Goal: Task Accomplishment & Management: Complete application form

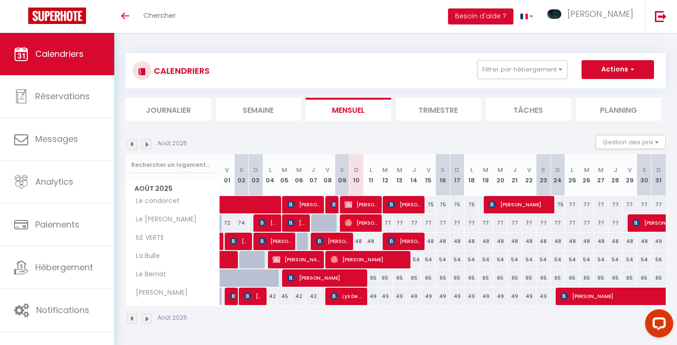
click at [147, 319] on img at bounding box center [146, 318] width 10 height 10
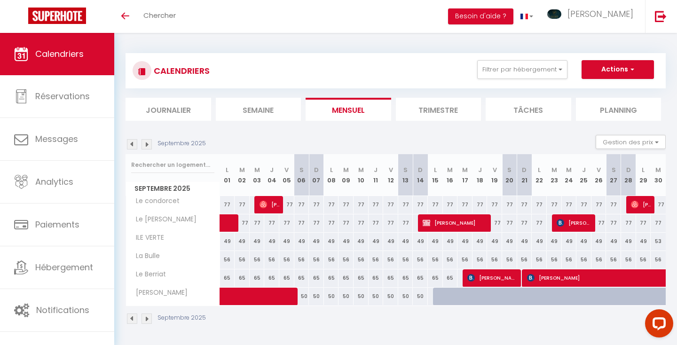
click at [148, 317] on img at bounding box center [146, 318] width 10 height 10
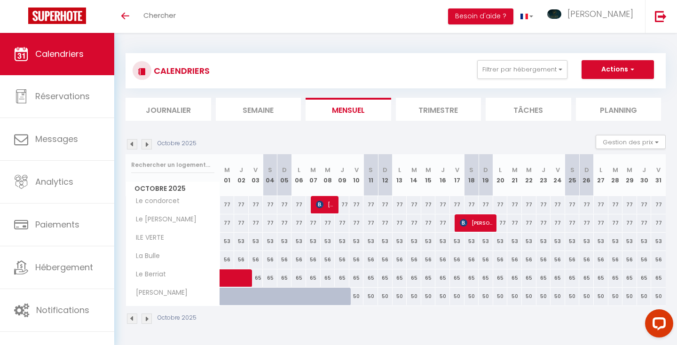
click at [132, 318] on img at bounding box center [132, 318] width 10 height 10
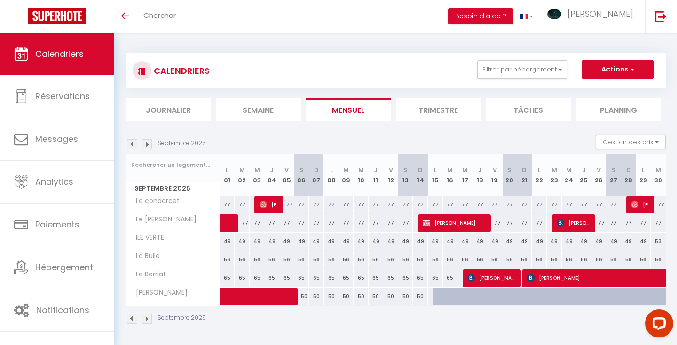
click at [147, 318] on img at bounding box center [146, 318] width 10 height 10
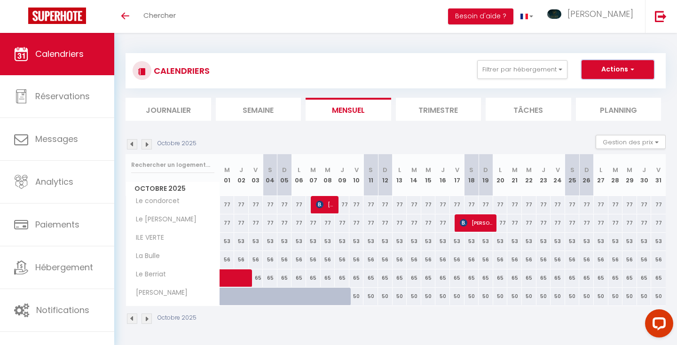
click at [630, 70] on span "button" at bounding box center [631, 68] width 6 height 9
click at [613, 89] on link "Nouvelle réservation" at bounding box center [608, 91] width 82 height 14
select select
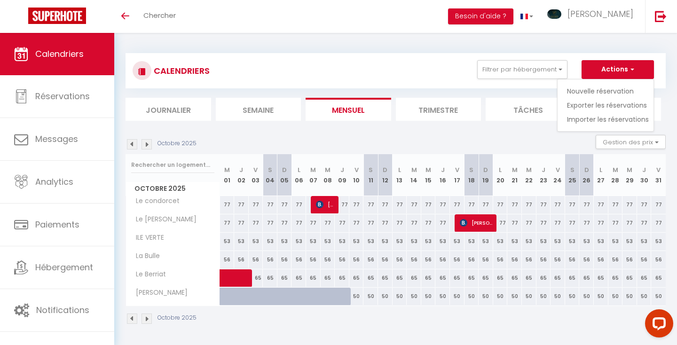
select select
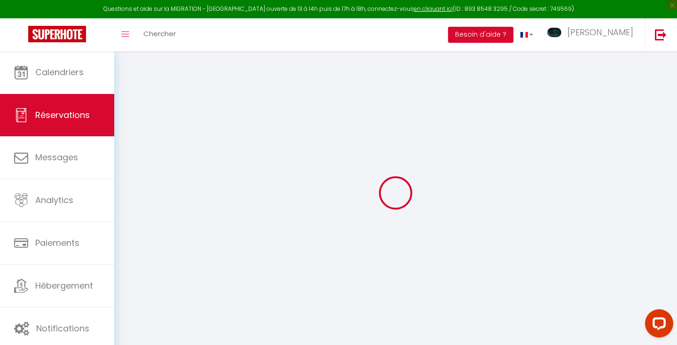
select select
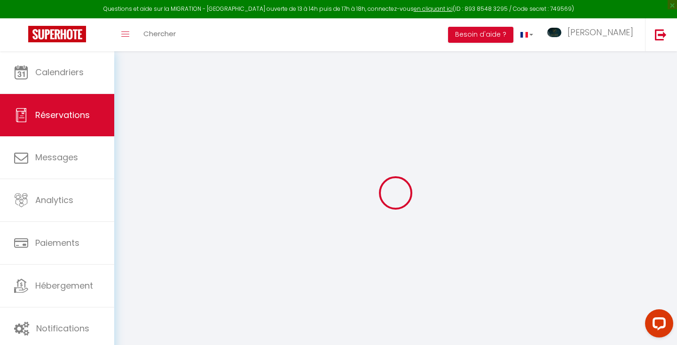
select select
checkbox input "false"
select select
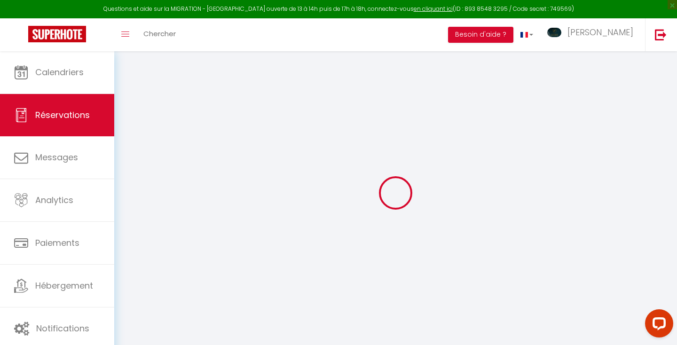
select select
checkbox input "false"
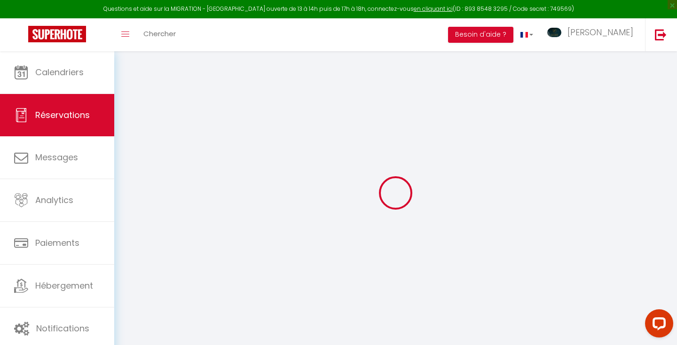
select select
checkbox input "false"
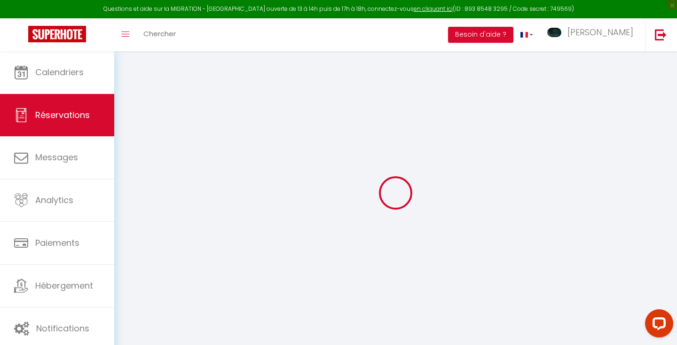
select select
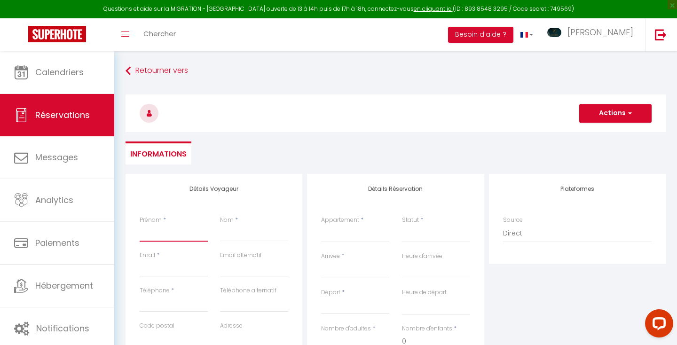
click at [158, 231] on input "Prénom" at bounding box center [174, 233] width 68 height 17
type input "r"
select select
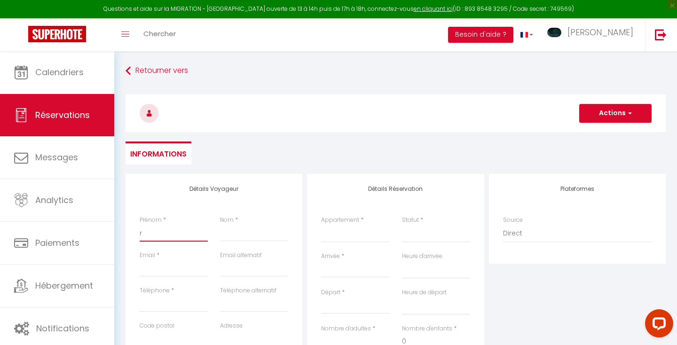
select select
checkbox input "false"
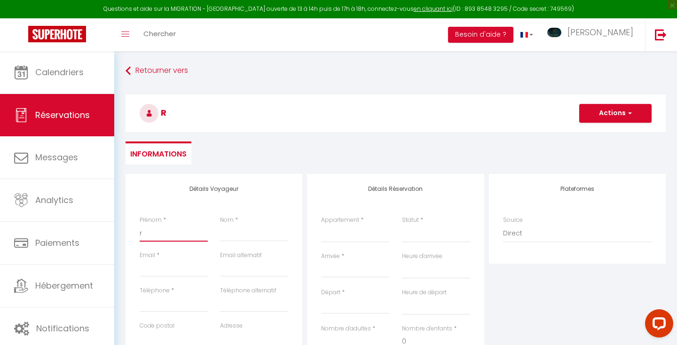
type input "ro"
select select
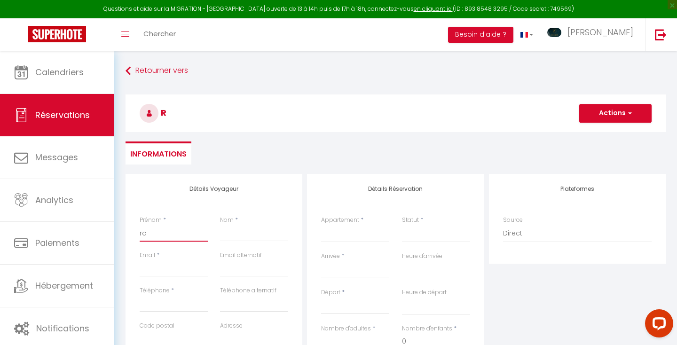
select select
checkbox input "false"
type input "rox"
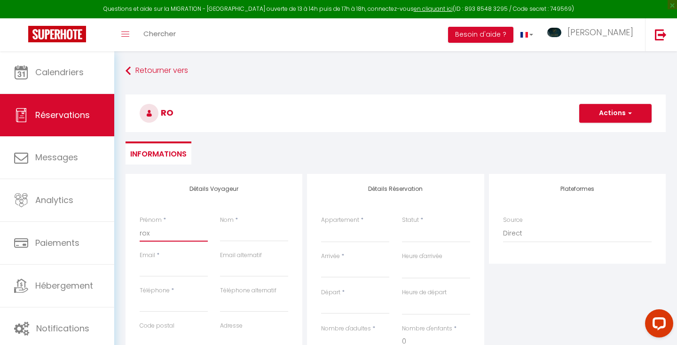
select select
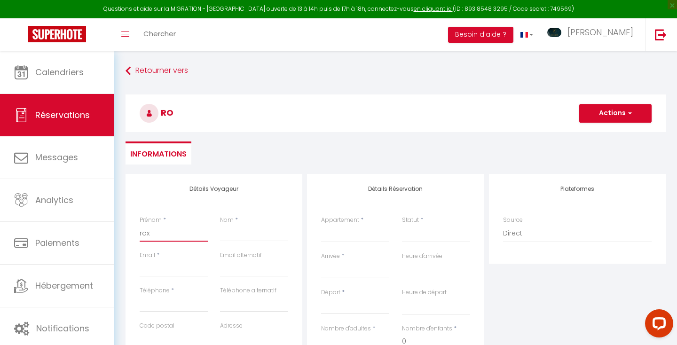
select select
checkbox input "false"
type input "roxa"
select select
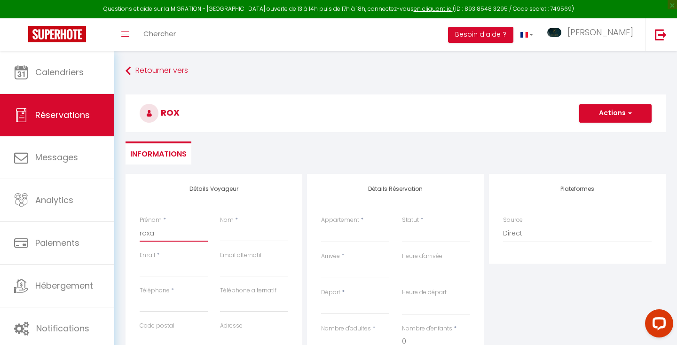
select select
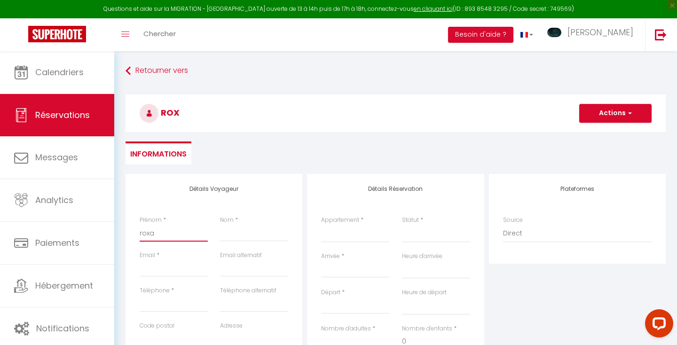
select select
checkbox input "false"
type input "[PERSON_NAME]"
select select
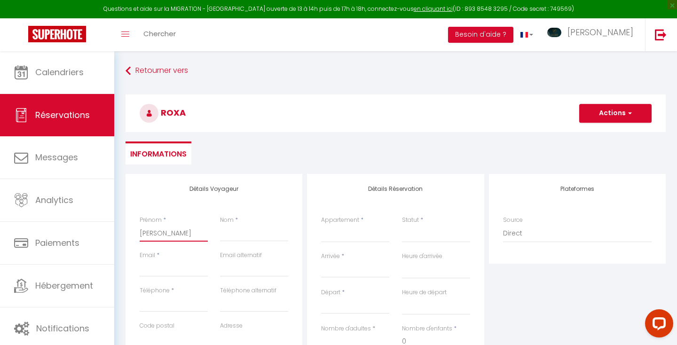
select select
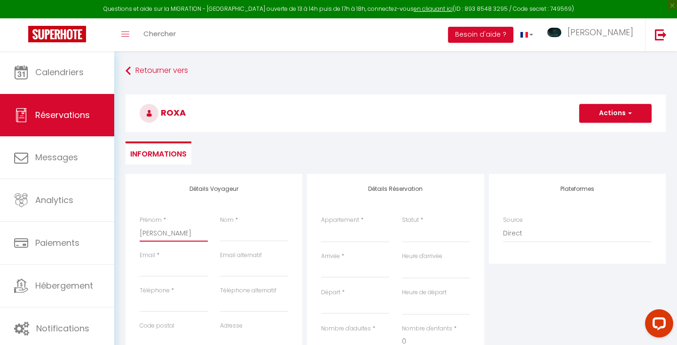
checkbox input "false"
type input "[PERSON_NAME]"
select select
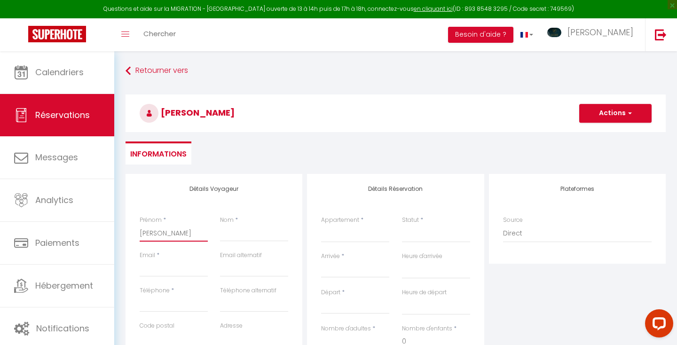
select select
checkbox input "false"
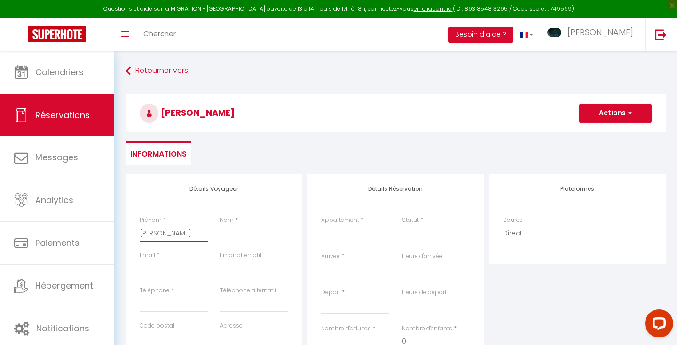
type input "[PERSON_NAME]"
click at [163, 305] on input "Téléphone" at bounding box center [174, 303] width 68 height 17
type input "0"
select select
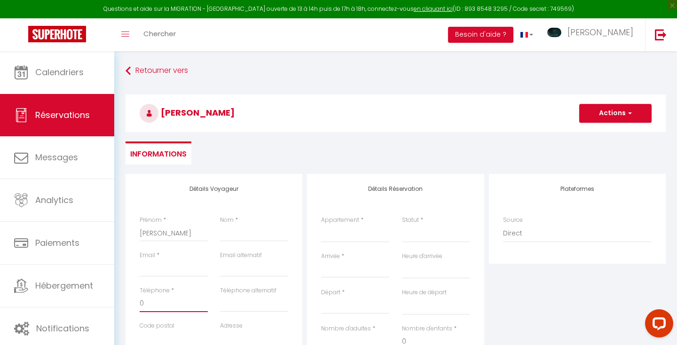
select select
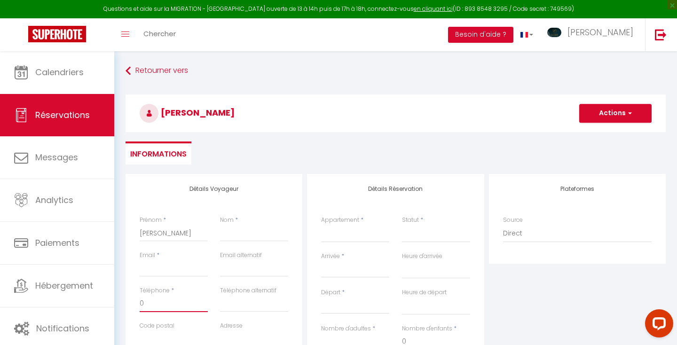
checkbox input "false"
type input "07"
select select
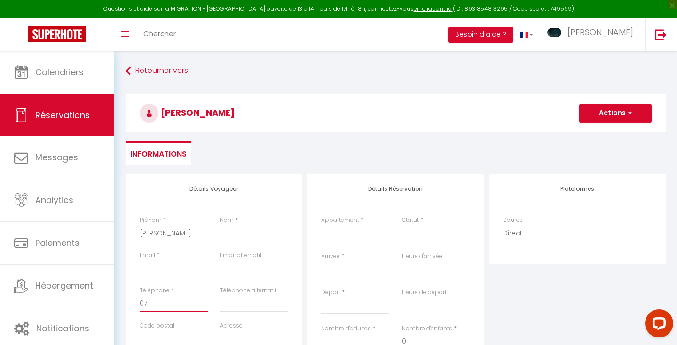
select select
checkbox input "false"
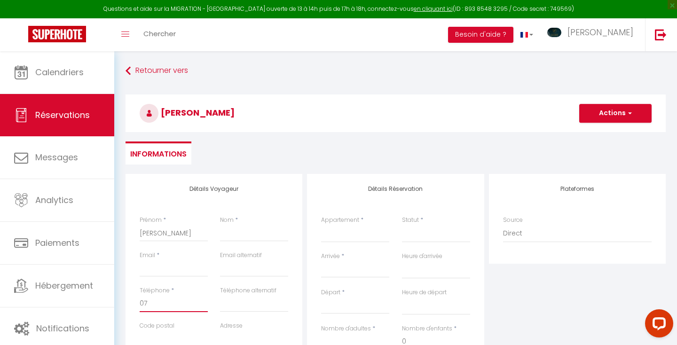
type input "076"
select select
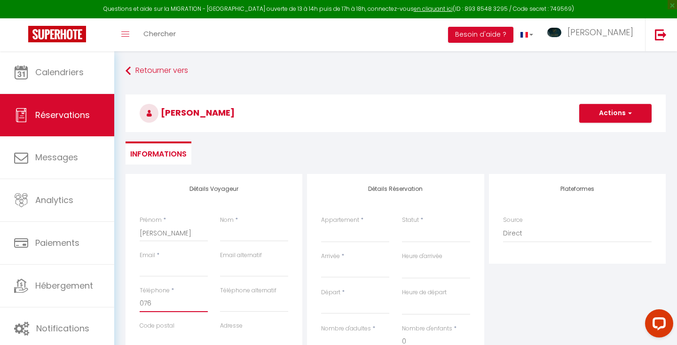
select select
checkbox input "false"
type input "0769"
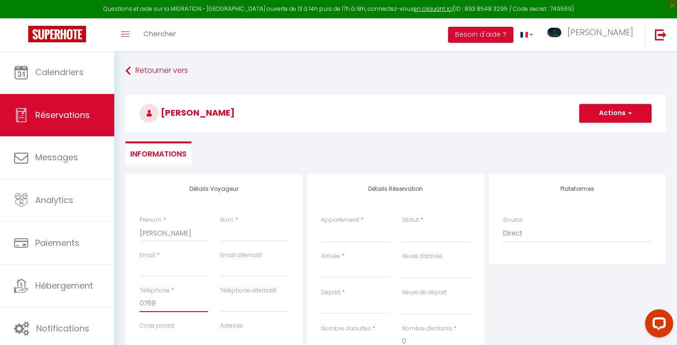
select select
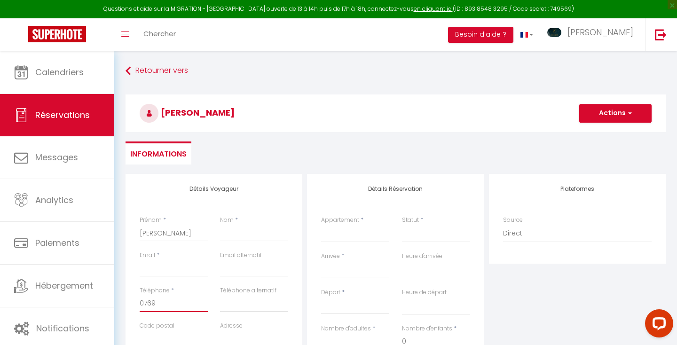
select select
checkbox input "false"
type input "07694"
select select
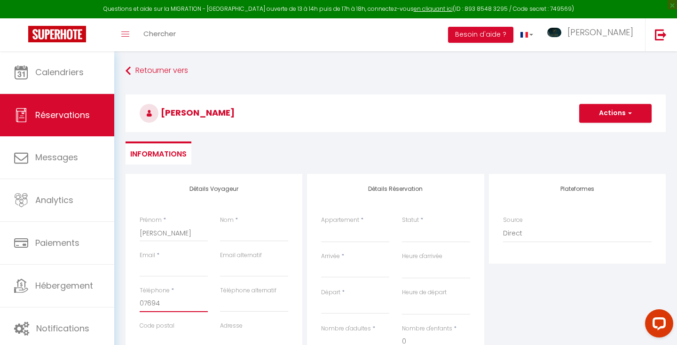
select select
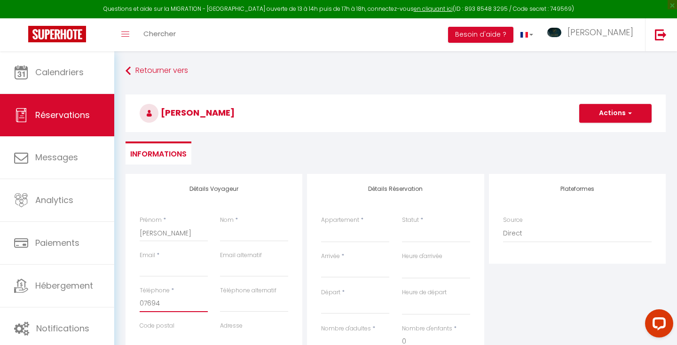
select select
checkbox input "false"
type input "076947"
select select
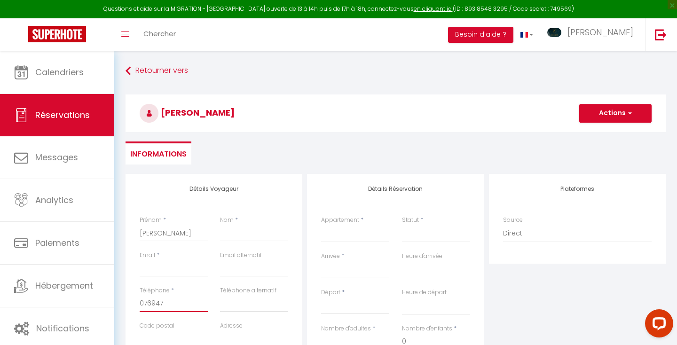
select select
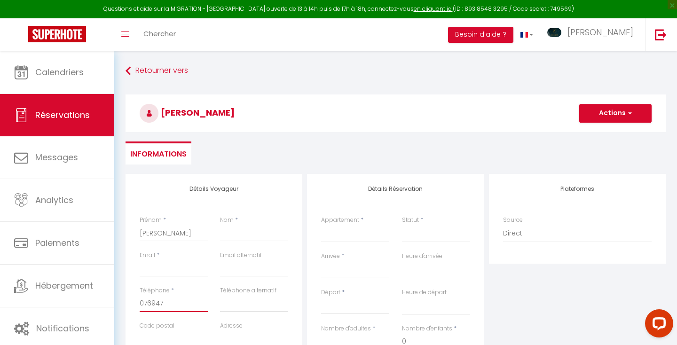
checkbox input "false"
type input "0769473"
select select
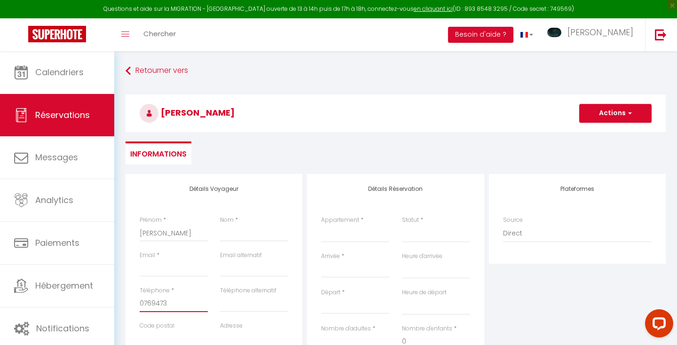
select select
checkbox input "false"
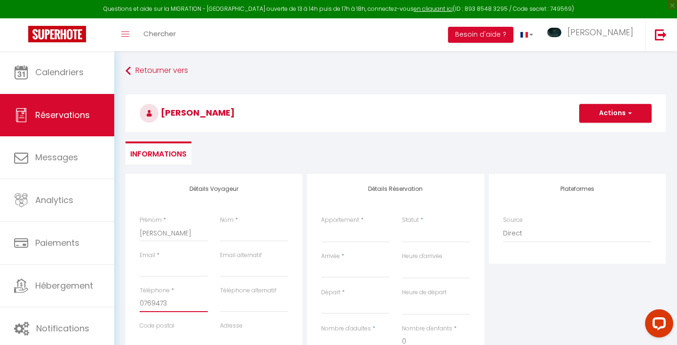
type input "07694735"
select select
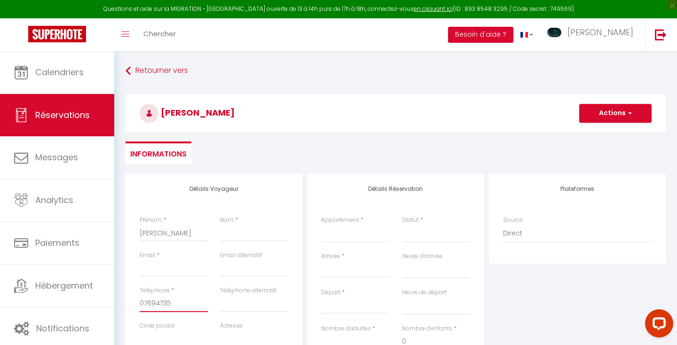
select select
checkbox input "false"
type input "076947353"
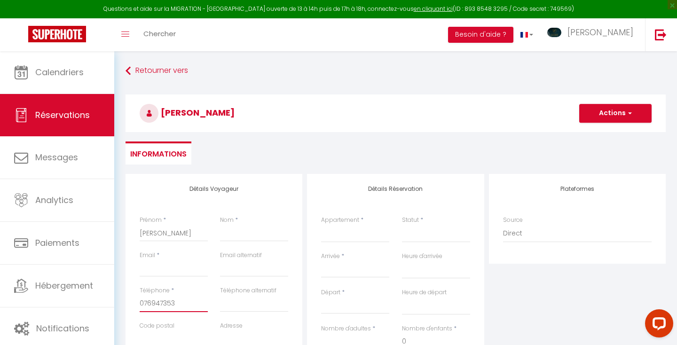
select select
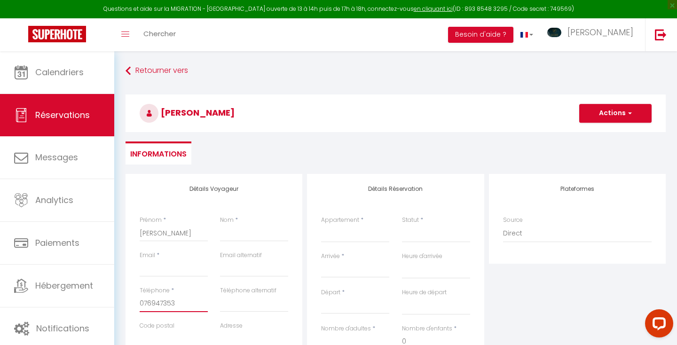
select select
checkbox input "false"
type input "0769473536"
select select
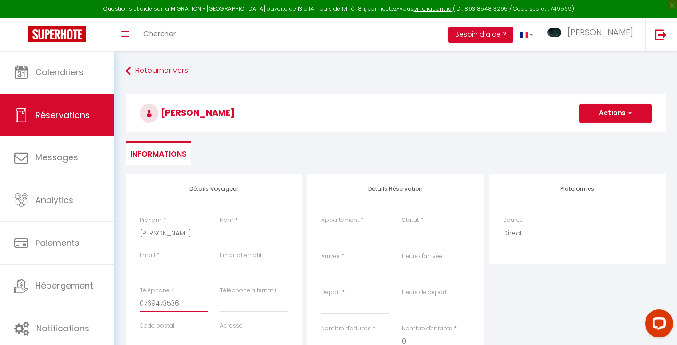
select select
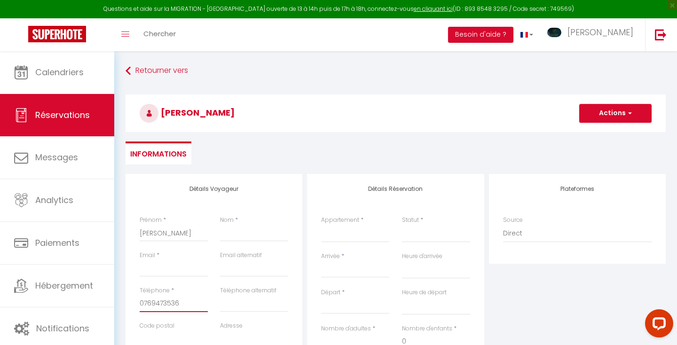
select select
checkbox input "false"
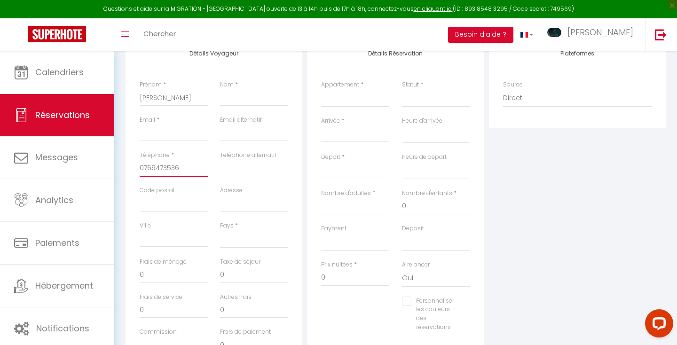
scroll to position [137, 0]
type input "0769473536"
click at [163, 235] on input "Ville" at bounding box center [174, 237] width 68 height 17
type input "L"
select select
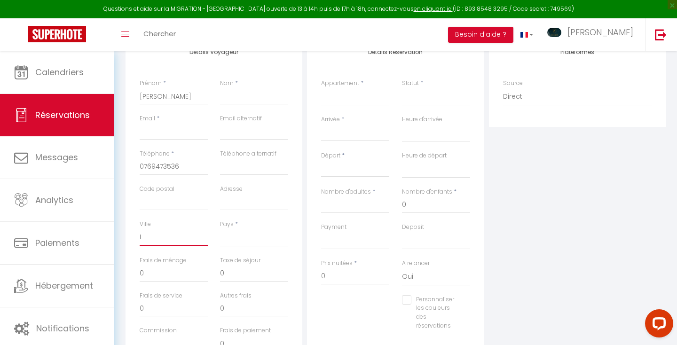
select select
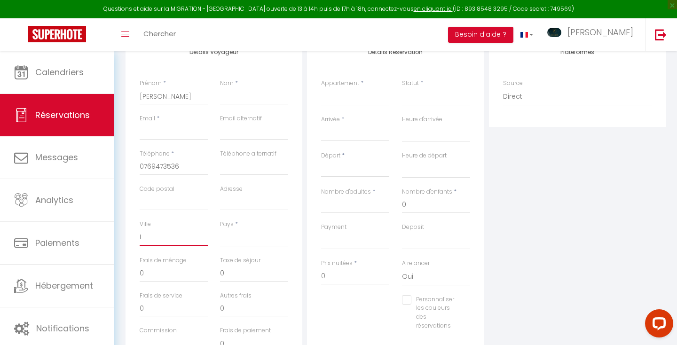
select select
checkbox input "false"
type input "LY"
select select
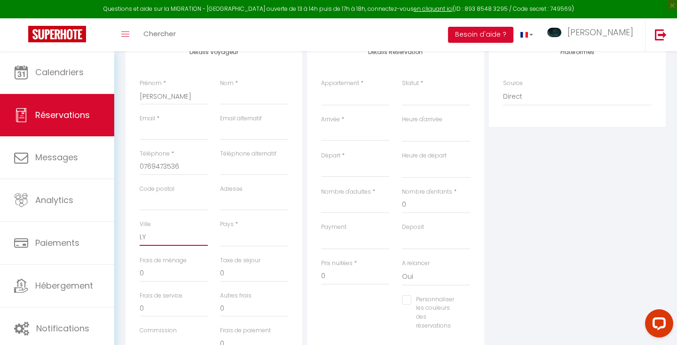
select select
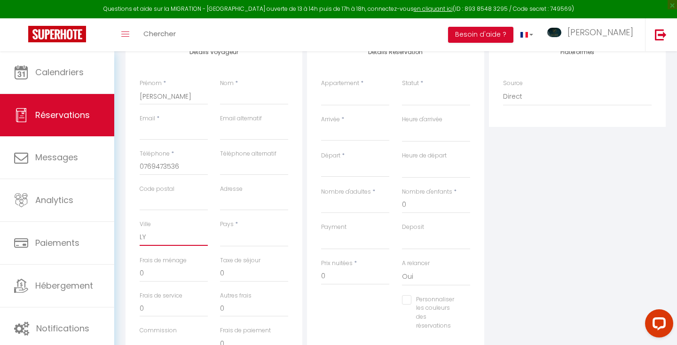
checkbox input "false"
type input "LYO"
select select
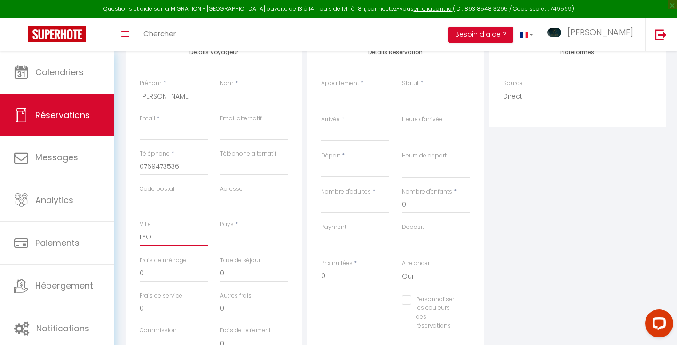
select select
checkbox input "false"
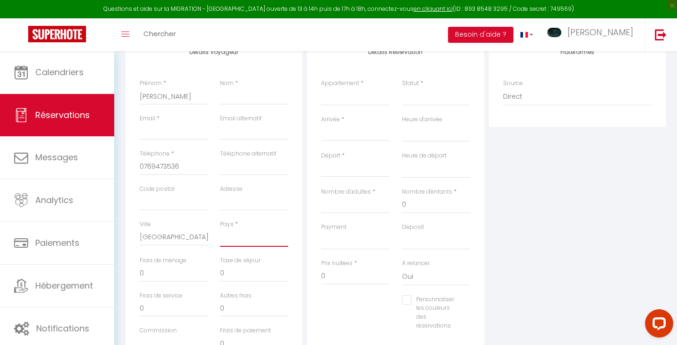
click at [250, 237] on select "[GEOGRAPHIC_DATA] [GEOGRAPHIC_DATA] [GEOGRAPHIC_DATA] [GEOGRAPHIC_DATA] [GEOGRA…" at bounding box center [254, 238] width 68 height 18
click at [172, 275] on input "0" at bounding box center [174, 273] width 68 height 17
click at [250, 273] on input "0" at bounding box center [254, 273] width 68 height 17
click at [336, 273] on input "0" at bounding box center [355, 276] width 68 height 17
click at [346, 235] on select "OK KO" at bounding box center [355, 241] width 68 height 18
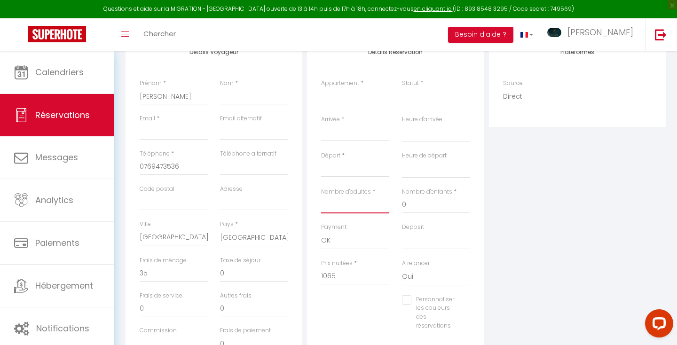
click at [348, 207] on input "Nombre d'adultes" at bounding box center [355, 204] width 68 height 17
click at [420, 202] on input "0" at bounding box center [436, 204] width 68 height 17
click at [341, 131] on input "Arrivée" at bounding box center [355, 133] width 68 height 12
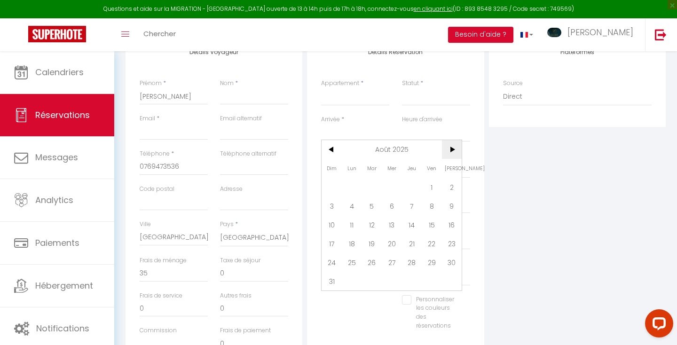
click at [451, 148] on span ">" at bounding box center [452, 149] width 20 height 19
click at [353, 223] on span "15" at bounding box center [352, 224] width 20 height 19
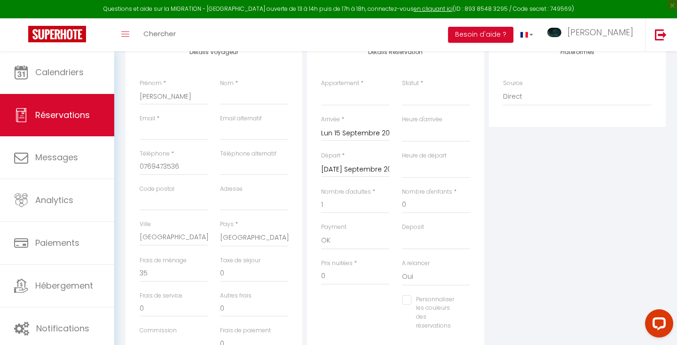
click at [386, 167] on input "[DATE] Septembre 2025" at bounding box center [355, 170] width 68 height 12
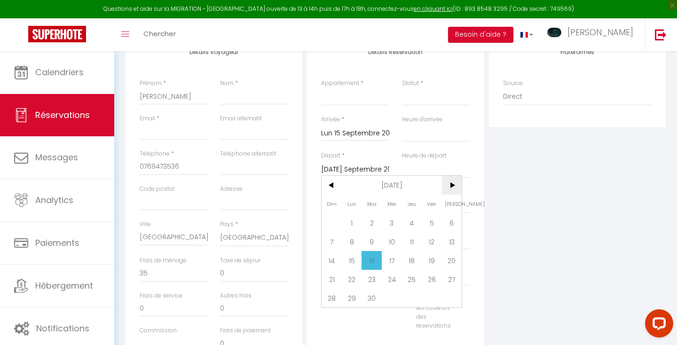
click at [453, 185] on span ">" at bounding box center [452, 185] width 20 height 19
click at [430, 240] on span "10" at bounding box center [432, 241] width 20 height 19
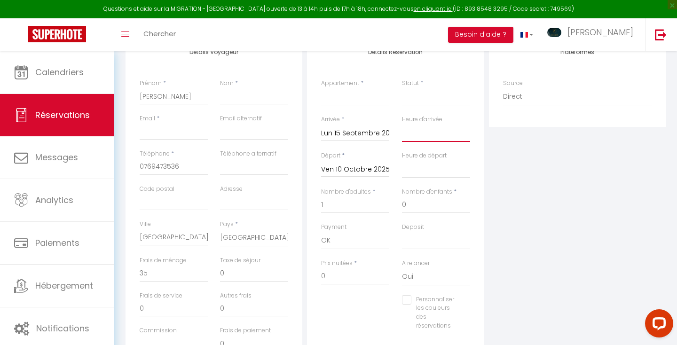
click at [430, 131] on select "00:00 00:30 01:00 01:30 02:00 02:30 03:00 03:30 04:00 04:30 05:00 05:30 06:00 0…" at bounding box center [436, 133] width 68 height 18
click at [445, 174] on select "00:00 00:30 01:00 01:30 02:00 02:30 03:00 03:30 04:00 04:30 05:00 05:30 06:00 0…" at bounding box center [436, 169] width 68 height 18
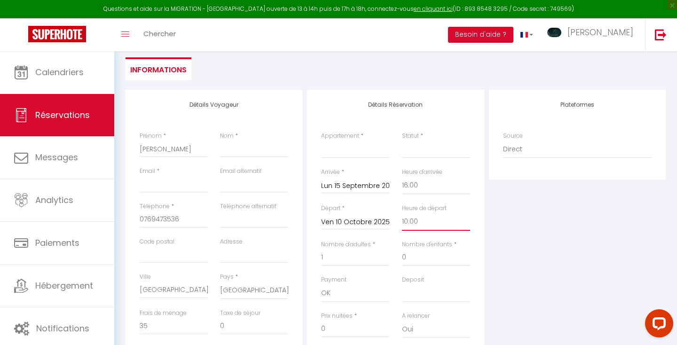
scroll to position [79, 0]
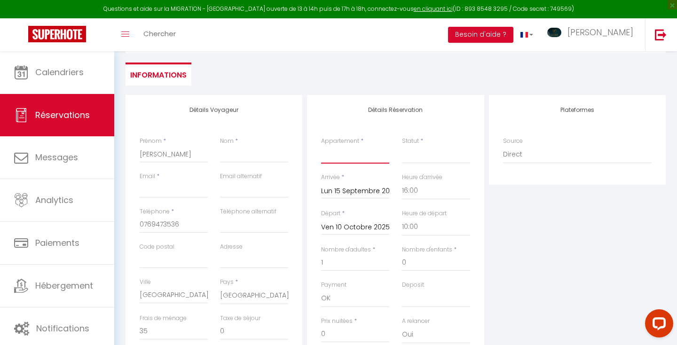
click at [357, 155] on select "Le condorcet La Bulle ILE VERTE [PERSON_NAME] Le [PERSON_NAME] Le Berriat" at bounding box center [355, 155] width 68 height 18
click at [423, 157] on select "Confirmé Non Confirmé [PERSON_NAME] par le voyageur No Show Request" at bounding box center [436, 155] width 68 height 18
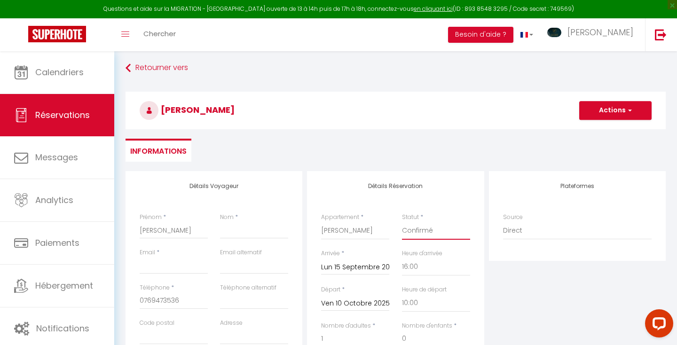
scroll to position [0, 0]
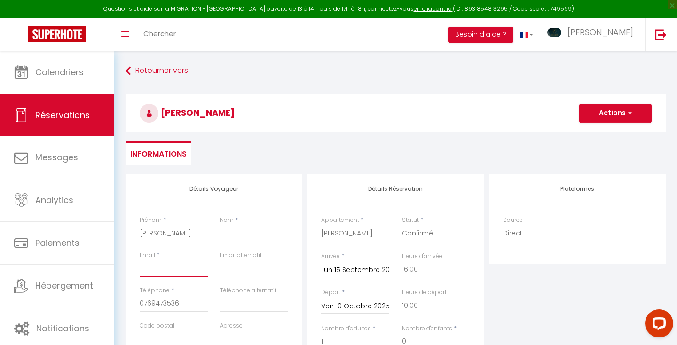
click at [176, 266] on input "Email client" at bounding box center [174, 268] width 68 height 17
click at [434, 229] on select "Confirmé Non Confirmé [PERSON_NAME] par le voyageur No Show Request" at bounding box center [436, 234] width 68 height 18
click at [237, 230] on input "Nom" at bounding box center [254, 233] width 68 height 17
click at [173, 265] on input "Email client" at bounding box center [174, 268] width 68 height 17
click at [267, 276] on input "email" at bounding box center [254, 268] width 68 height 17
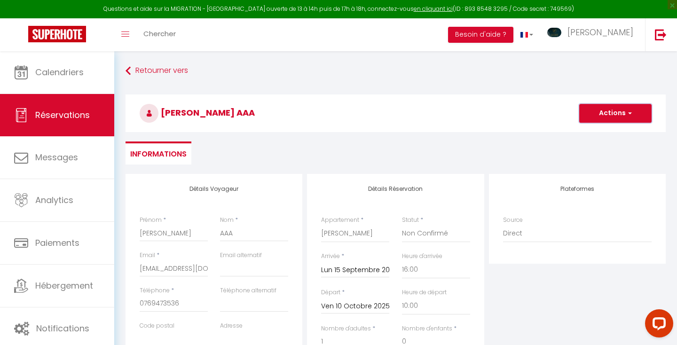
click at [618, 112] on button "Actions" at bounding box center [615, 113] width 72 height 19
click at [600, 132] on link "Enregistrer" at bounding box center [606, 134] width 74 height 12
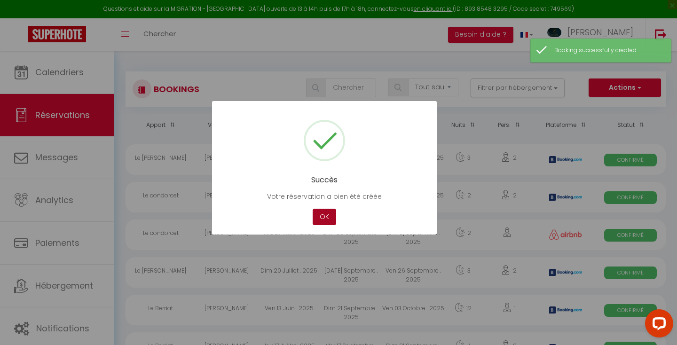
click at [324, 214] on button "OK" at bounding box center [323, 217] width 23 height 16
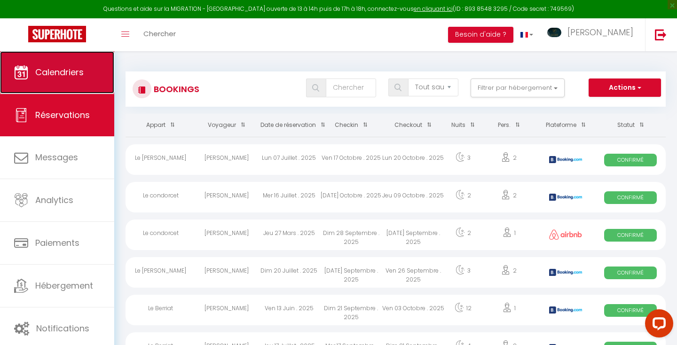
click at [87, 69] on link "Calendriers" at bounding box center [57, 72] width 114 height 42
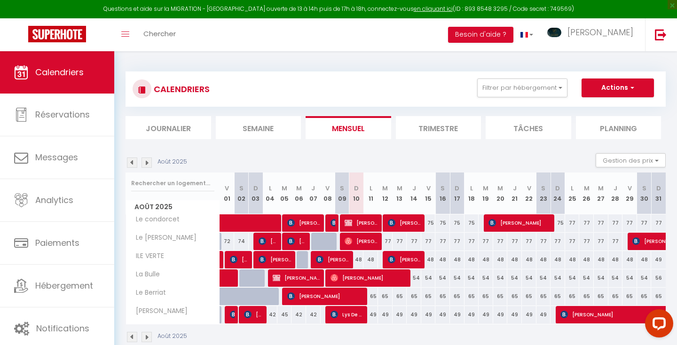
click at [146, 335] on img at bounding box center [146, 337] width 10 height 10
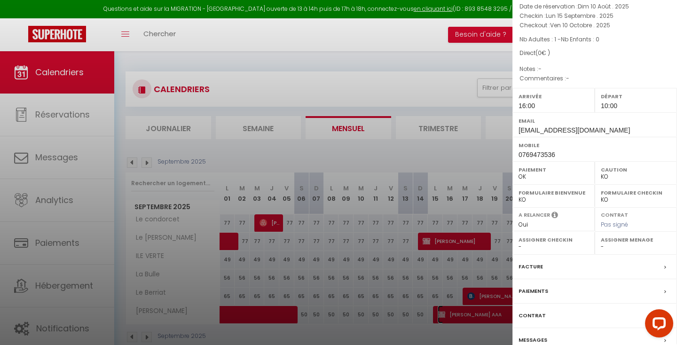
scroll to position [93, 0]
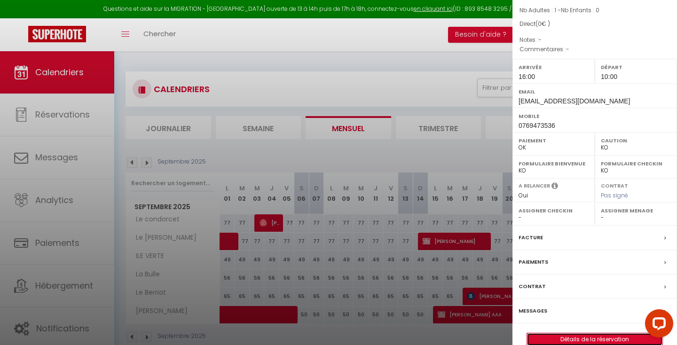
click at [560, 333] on link "Détails de la réservation" at bounding box center [594, 339] width 135 height 12
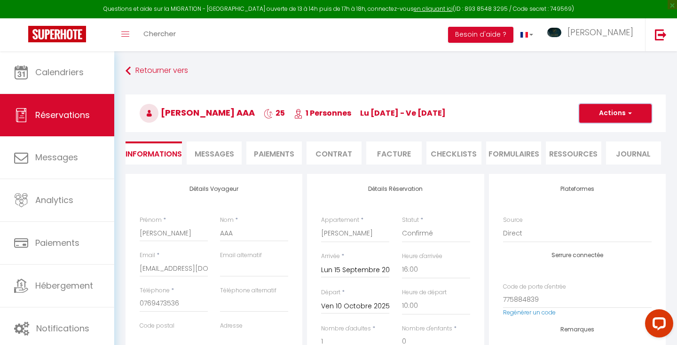
click at [602, 113] on button "Actions" at bounding box center [615, 113] width 72 height 19
click at [245, 229] on input "AAA" at bounding box center [254, 233] width 68 height 17
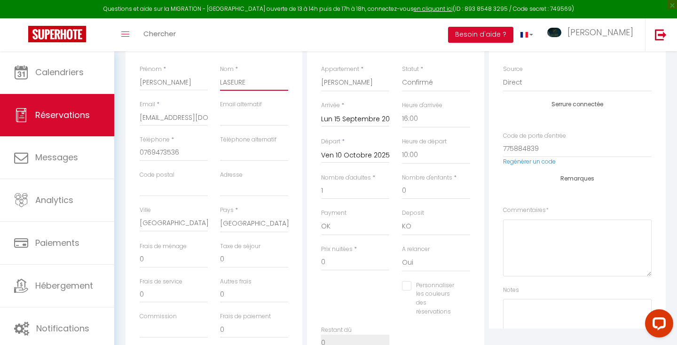
scroll to position [150, 0]
click at [197, 118] on input "[EMAIL_ADDRESS][DOMAIN_NAME]" at bounding box center [174, 118] width 68 height 17
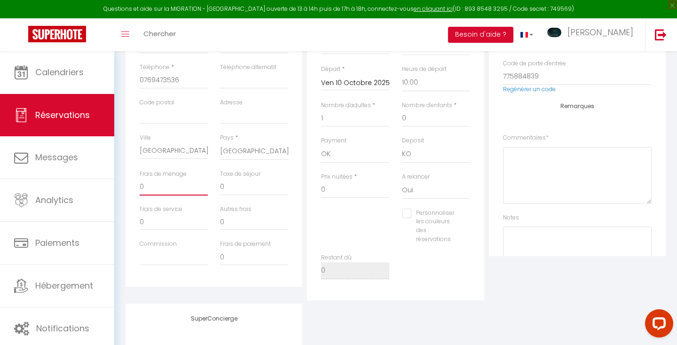
scroll to position [0, 0]
click at [159, 184] on input "0" at bounding box center [174, 187] width 68 height 17
click at [341, 191] on input "0" at bounding box center [355, 189] width 68 height 17
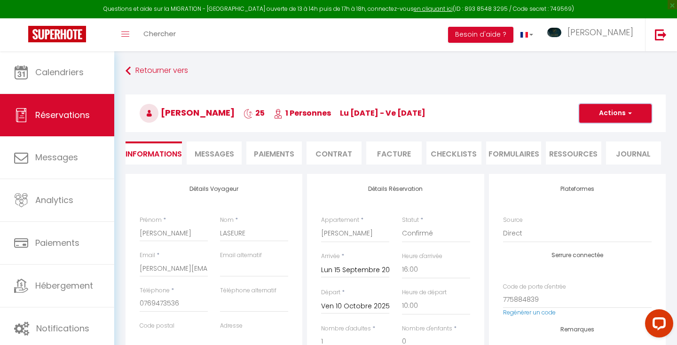
click at [601, 112] on button "Actions" at bounding box center [615, 113] width 72 height 19
click at [587, 132] on link "Enregistrer" at bounding box center [606, 134] width 74 height 12
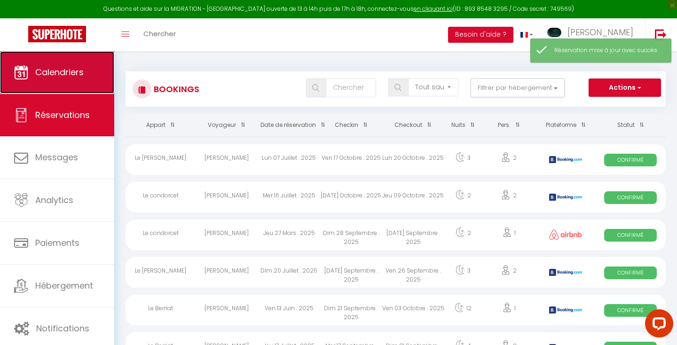
click at [53, 70] on span "Calendriers" at bounding box center [59, 72] width 48 height 12
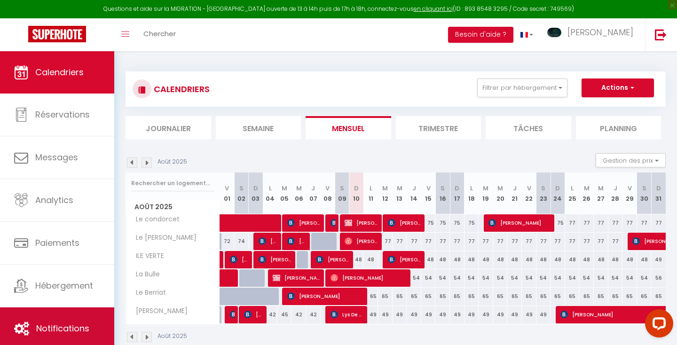
scroll to position [51, 0]
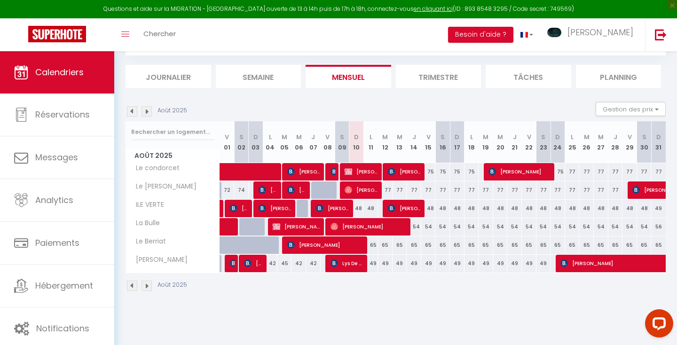
click at [146, 284] on img at bounding box center [146, 286] width 10 height 10
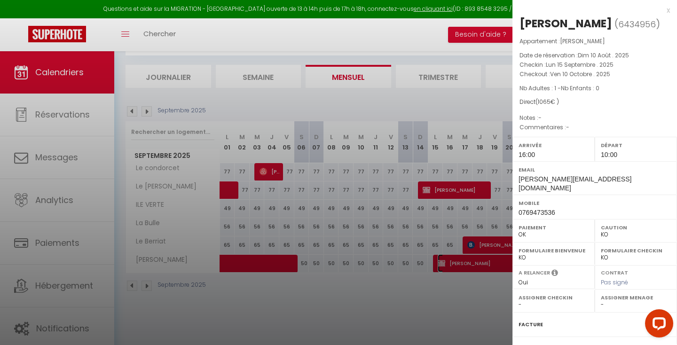
scroll to position [93, 0]
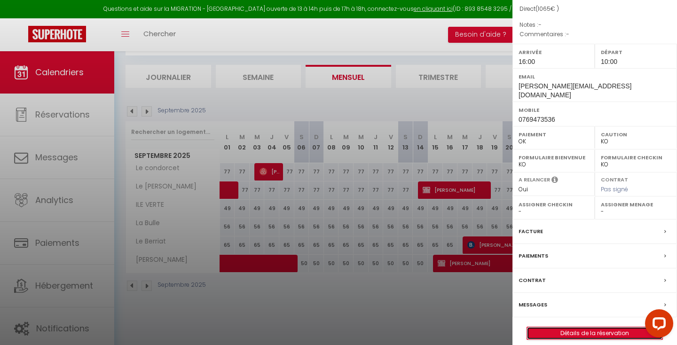
click at [550, 327] on link "Détails de la réservation" at bounding box center [594, 333] width 135 height 12
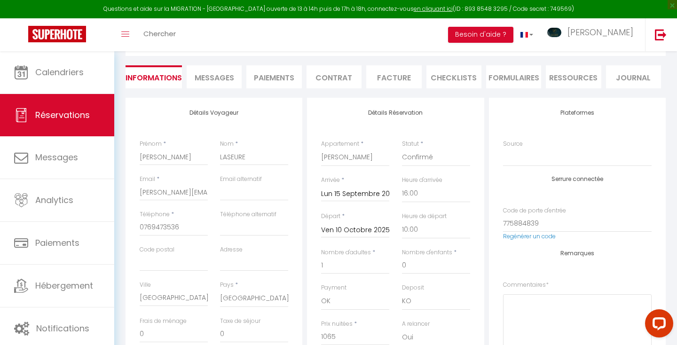
scroll to position [59, 0]
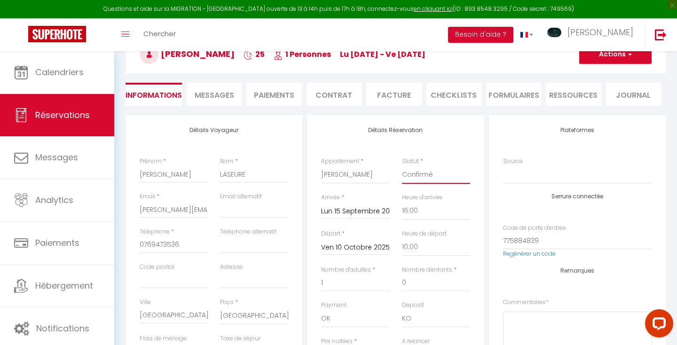
click at [423, 172] on select "Confirmé Non Confirmé [PERSON_NAME] par le voyageur No Show Request" at bounding box center [436, 175] width 68 height 18
click at [427, 175] on select "Confirmé Non Confirmé [PERSON_NAME] par le voyageur No Show Request" at bounding box center [436, 175] width 68 height 18
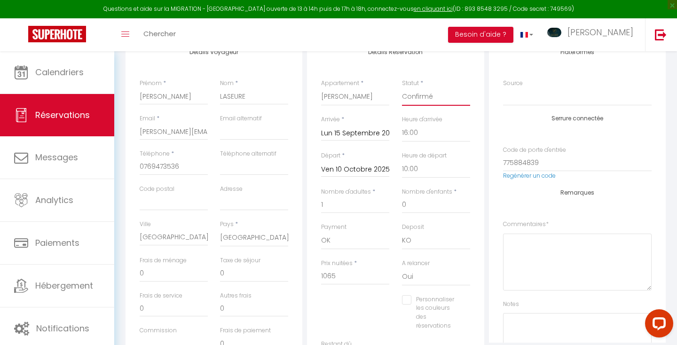
scroll to position [139, 0]
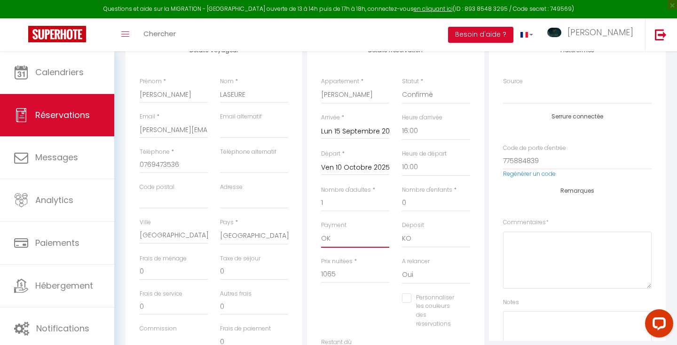
click at [350, 235] on select "OK KO" at bounding box center [355, 239] width 68 height 18
click at [417, 233] on select "OK KO" at bounding box center [436, 239] width 68 height 18
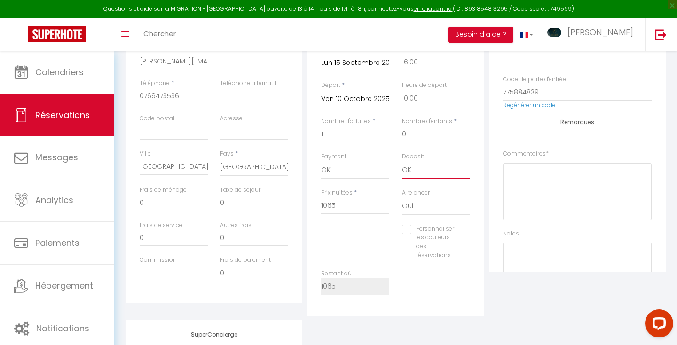
scroll to position [208, 0]
click at [158, 198] on input "0" at bounding box center [174, 202] width 68 height 17
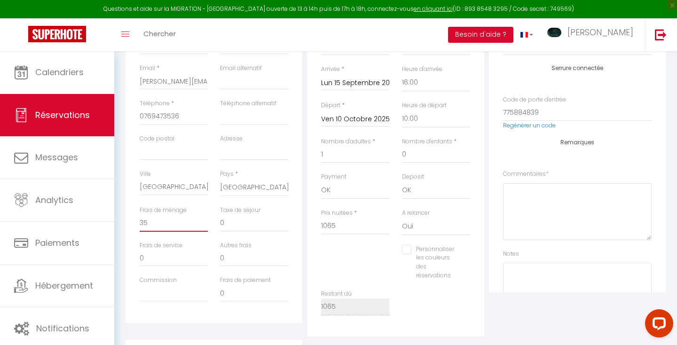
scroll to position [0, 0]
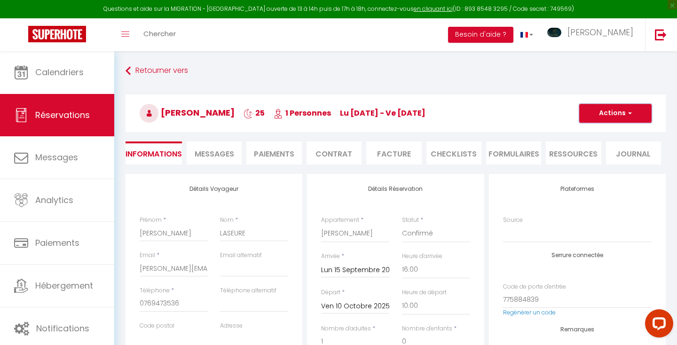
click at [622, 113] on button "Actions" at bounding box center [615, 113] width 72 height 19
click at [601, 133] on link "Enregistrer" at bounding box center [606, 134] width 74 height 12
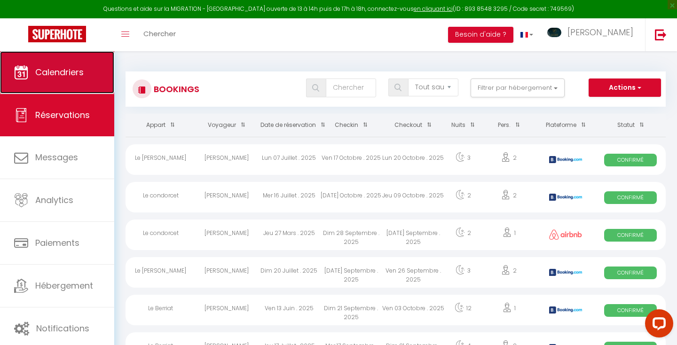
click at [66, 70] on span "Calendriers" at bounding box center [59, 72] width 48 height 12
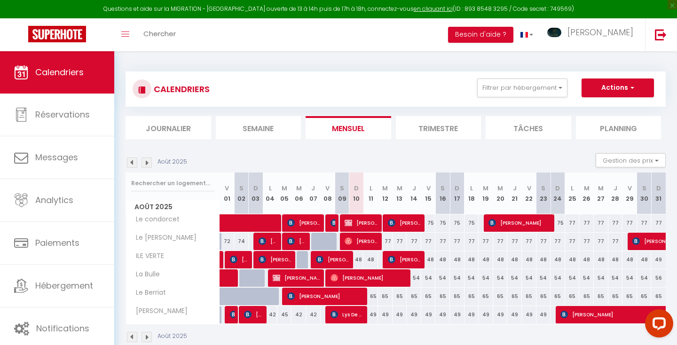
click at [148, 335] on img at bounding box center [146, 337] width 10 height 10
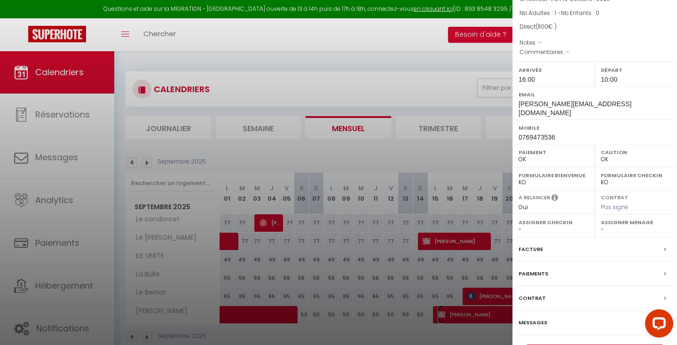
scroll to position [93, 0]
